Goal: Task Accomplishment & Management: Manage account settings

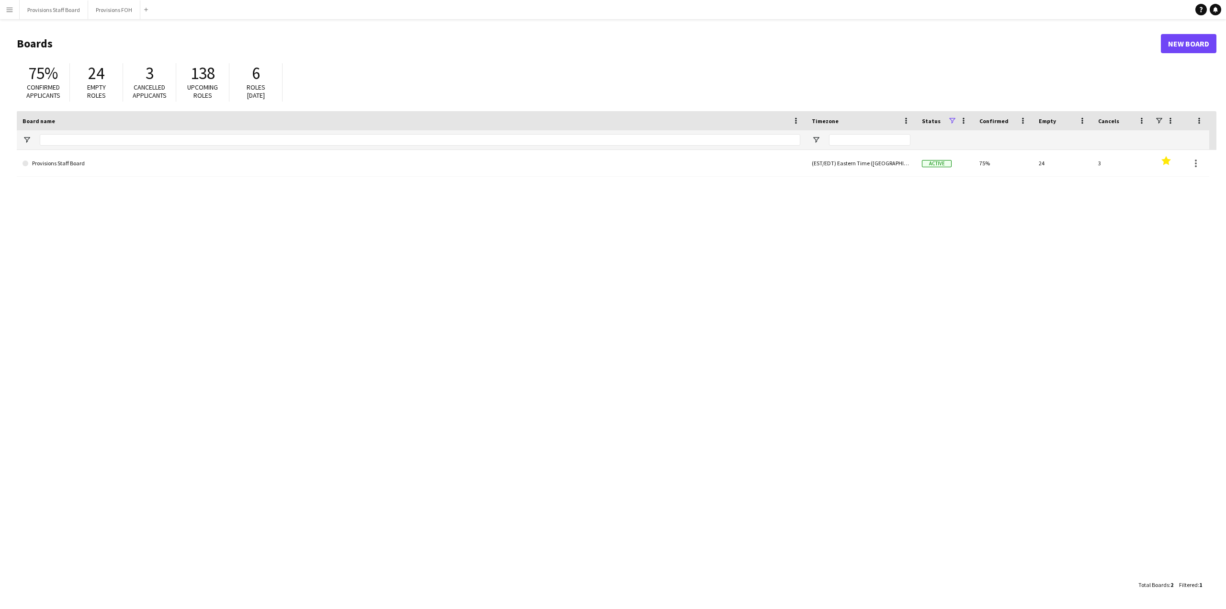
click at [11, 8] on app-icon "Menu" at bounding box center [10, 10] width 8 height 8
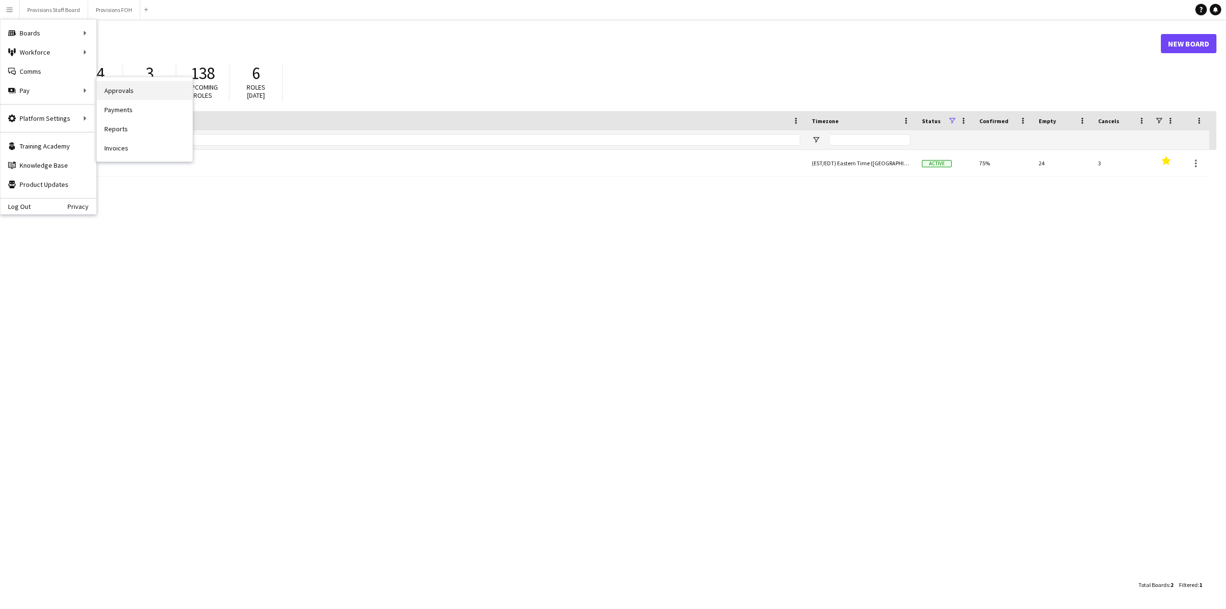
click at [155, 96] on link "Approvals" at bounding box center [145, 90] width 96 height 19
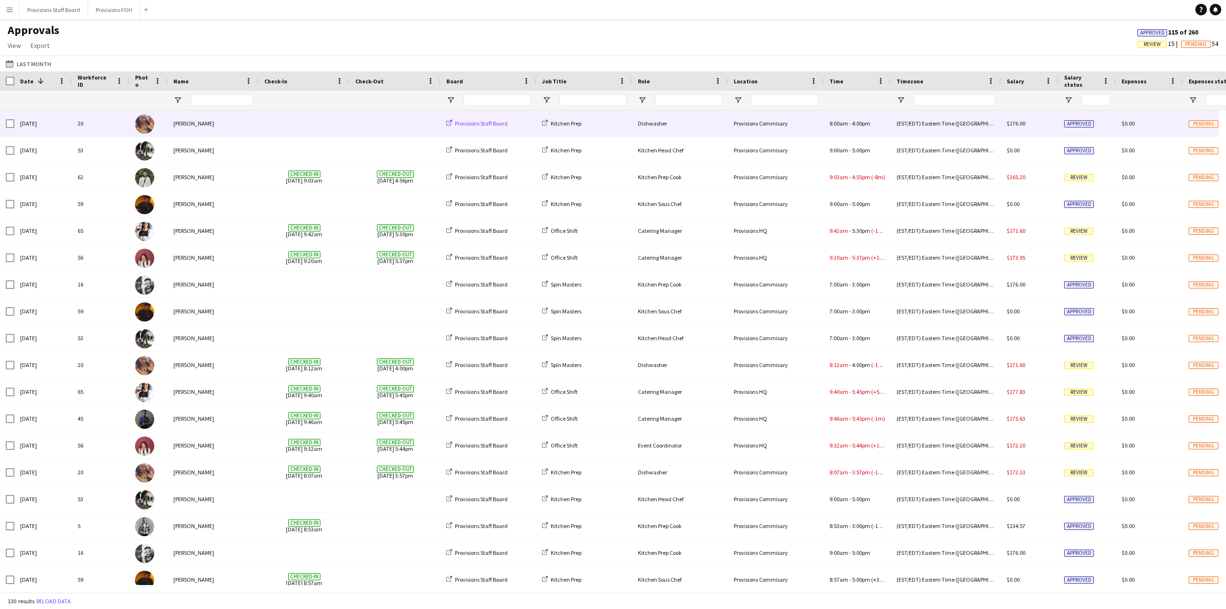
click at [492, 125] on span "Provisions Staff Board" at bounding box center [481, 123] width 53 height 7
